Goal: Task Accomplishment & Management: Manage account settings

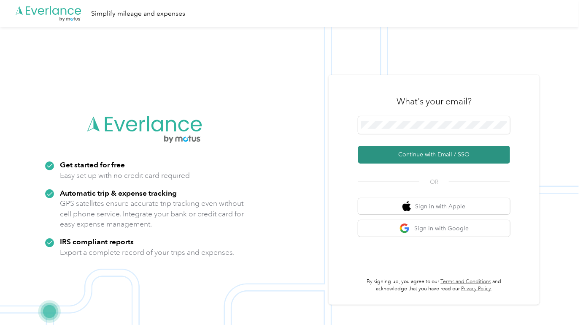
click at [423, 153] on button "Continue with Email / SSO" at bounding box center [434, 155] width 152 height 18
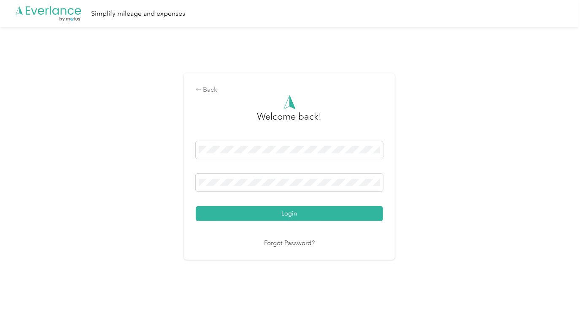
click at [233, 192] on div at bounding box center [289, 183] width 187 height 21
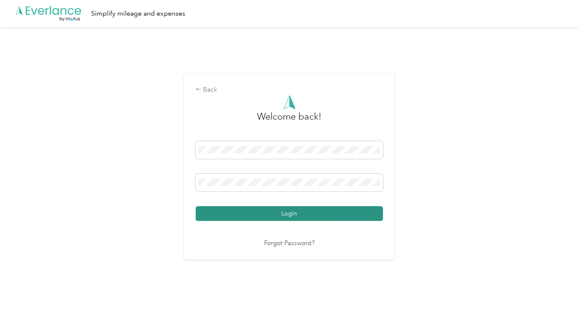
click at [256, 219] on button "Login" at bounding box center [289, 213] width 187 height 15
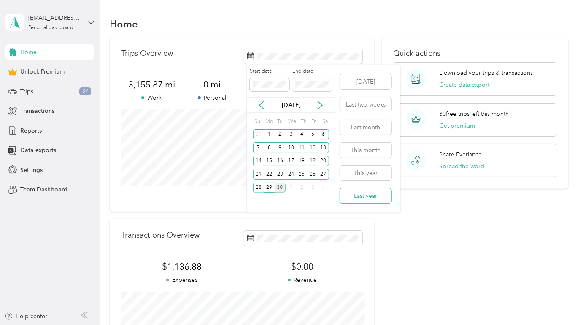
click at [363, 198] on button "Last year" at bounding box center [365, 195] width 51 height 15
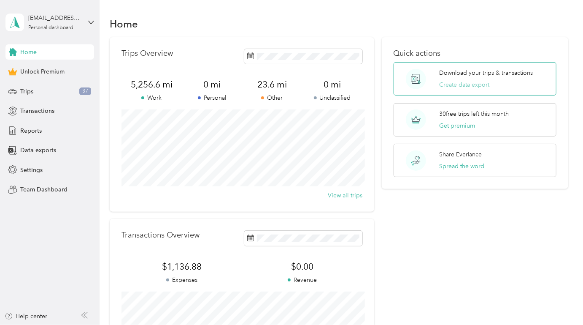
click at [473, 87] on button "Create data export" at bounding box center [464, 84] width 50 height 9
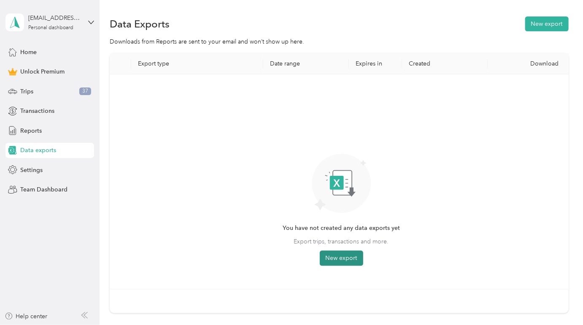
click at [346, 257] on button "New export" at bounding box center [341, 257] width 43 height 15
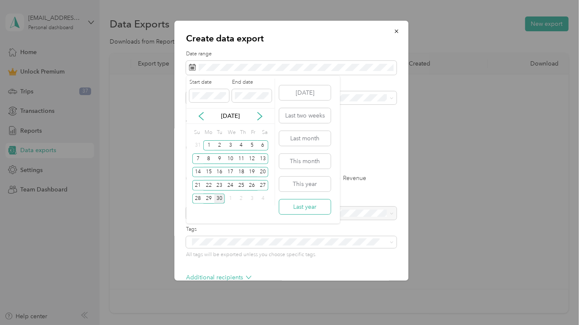
click at [314, 206] on button "Last year" at bounding box center [304, 206] width 51 height 15
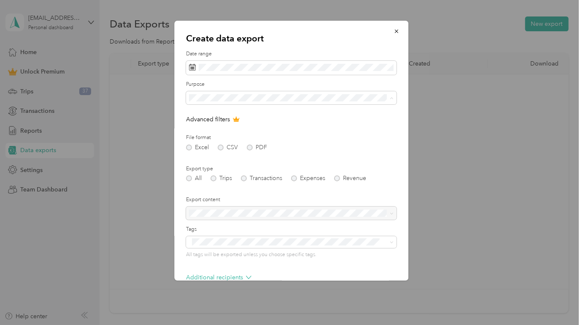
click at [260, 152] on li "GG Homes" at bounding box center [292, 156] width 211 height 15
click at [279, 93] on span at bounding box center [292, 98] width 211 height 14
click at [265, 114] on div "All" at bounding box center [291, 112] width 199 height 9
click at [250, 147] on div "Excel CSV PDF" at bounding box center [292, 147] width 211 height 6
click at [245, 146] on div "Excel CSV PDF" at bounding box center [292, 147] width 211 height 6
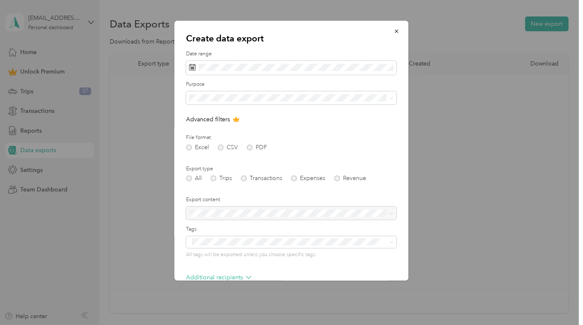
click at [187, 145] on div "Excel CSV PDF" at bounding box center [292, 147] width 211 height 6
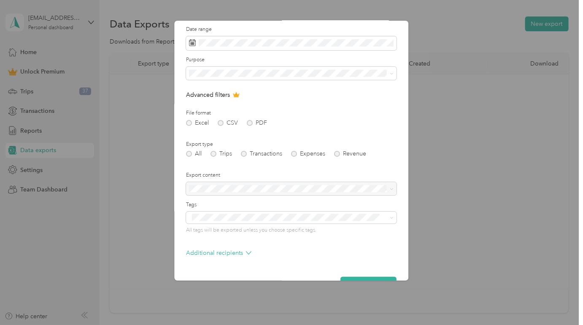
scroll to position [47, 0]
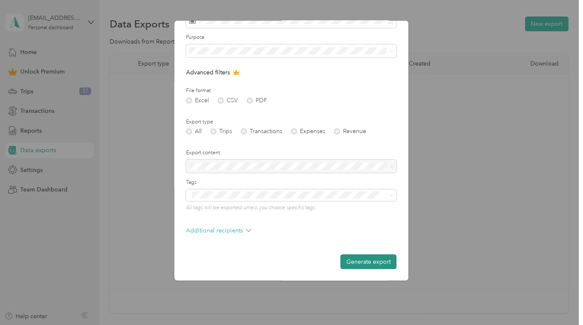
click at [369, 266] on button "Generate export" at bounding box center [369, 261] width 56 height 15
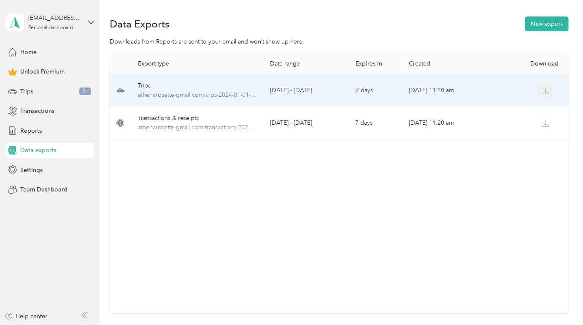
click at [546, 95] on button "button" at bounding box center [545, 90] width 15 height 15
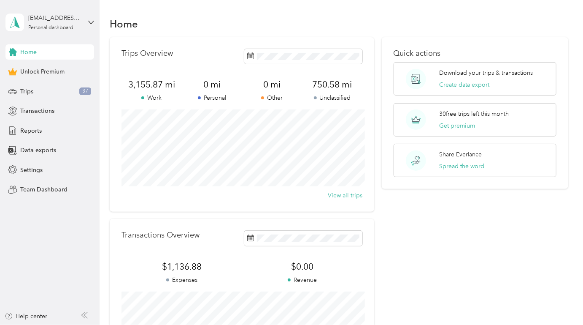
click at [125, 83] on span "3,155.87 mi" at bounding box center [152, 85] width 60 height 12
drag, startPoint x: 127, startPoint y: 83, endPoint x: 176, endPoint y: 81, distance: 48.6
click at [176, 81] on span "3,155.87 mi" at bounding box center [152, 85] width 60 height 12
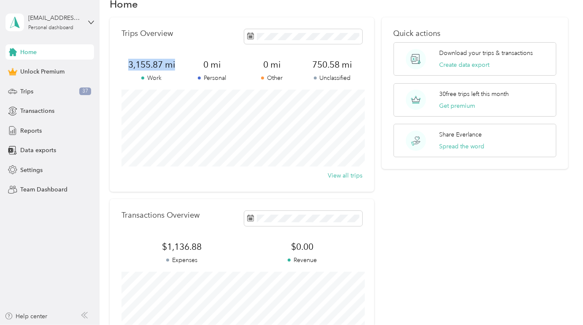
scroll to position [18, 0]
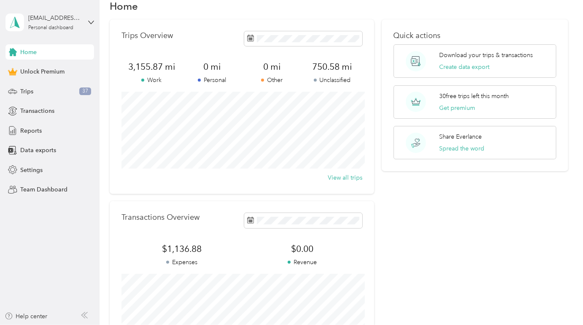
click at [332, 68] on span "750.58 mi" at bounding box center [332, 67] width 60 height 12
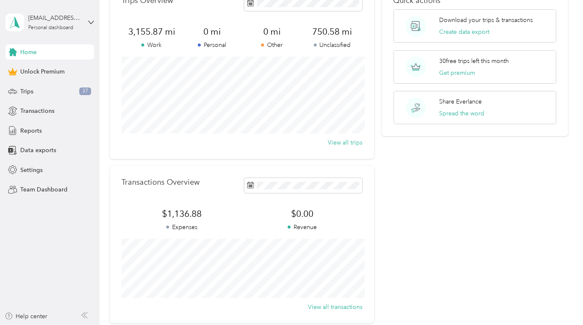
scroll to position [51, 0]
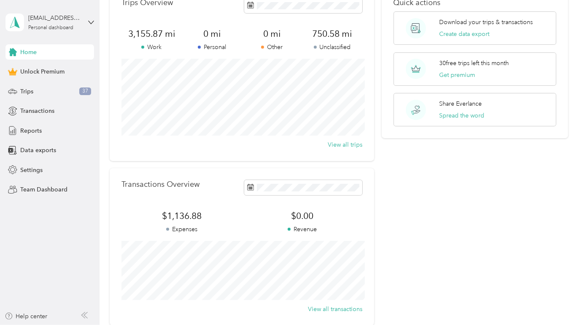
click at [150, 32] on span "3,155.87 mi" at bounding box center [152, 34] width 60 height 12
copy span "3,155.87 mi"
drag, startPoint x: 315, startPoint y: 33, endPoint x: 340, endPoint y: 32, distance: 24.9
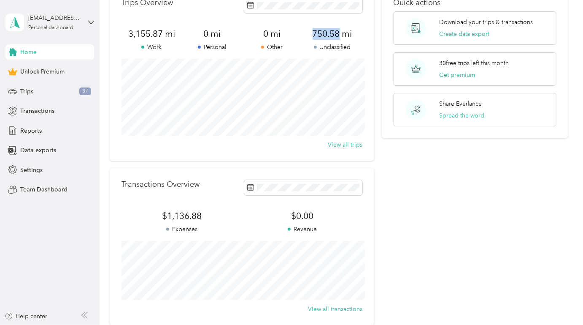
click at [340, 32] on span "750.58 mi" at bounding box center [332, 34] width 60 height 12
copy span "750.58"
drag, startPoint x: 131, startPoint y: 34, endPoint x: 167, endPoint y: 34, distance: 35.9
click at [168, 34] on span "3,155.87 mi" at bounding box center [152, 34] width 60 height 12
click at [165, 34] on span "3,155.87 mi" at bounding box center [152, 34] width 60 height 12
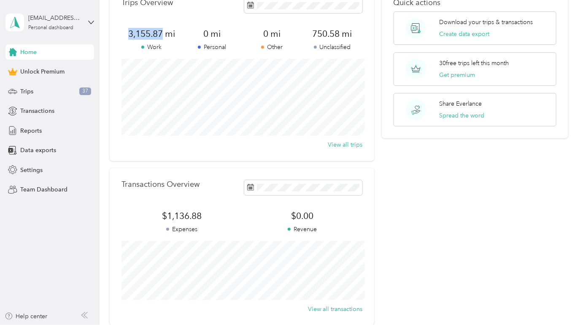
drag, startPoint x: 163, startPoint y: 32, endPoint x: 116, endPoint y: 34, distance: 46.9
click at [116, 34] on div "Trips Overview 3,155.87 mi Work 0 mi Personal 0 mi Other 750.58 mi Unclassified…" at bounding box center [242, 73] width 265 height 174
copy span "3,155.87"
